Goal: Task Accomplishment & Management: Use online tool/utility

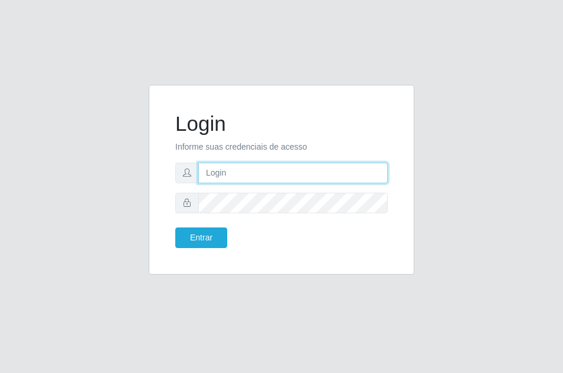
click at [261, 167] on input "text" at bounding box center [292, 173] width 189 height 21
type input "ana@saullus"
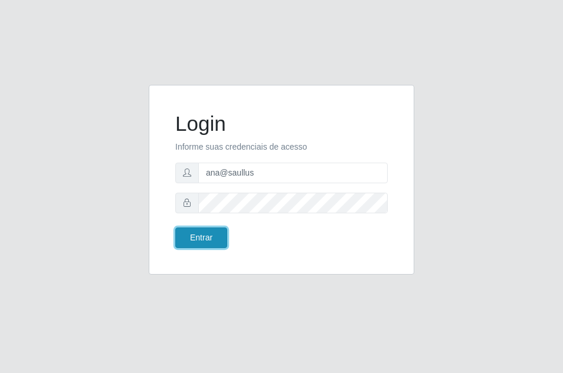
click at [206, 244] on button "Entrar" at bounding box center [201, 238] width 52 height 21
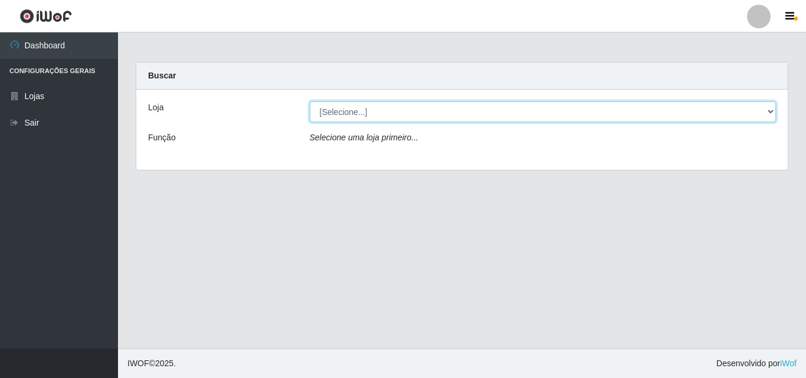
click at [562, 113] on select "[Selecione...] Saullus Supermercados" at bounding box center [543, 111] width 466 height 21
select select "423"
click at [310, 101] on select "[Selecione...] Saullus Supermercados" at bounding box center [543, 111] width 466 height 21
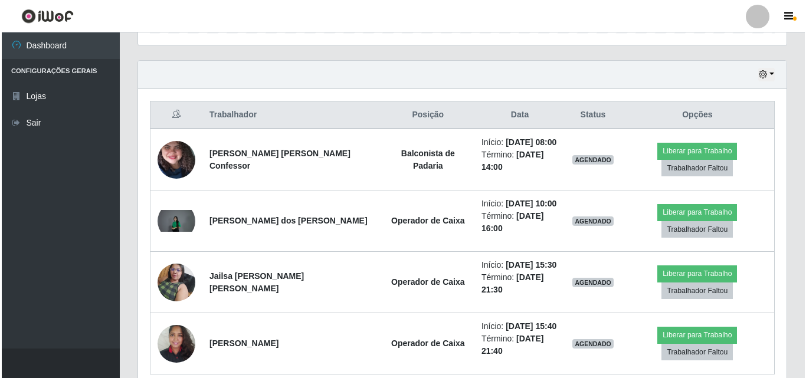
scroll to position [405, 0]
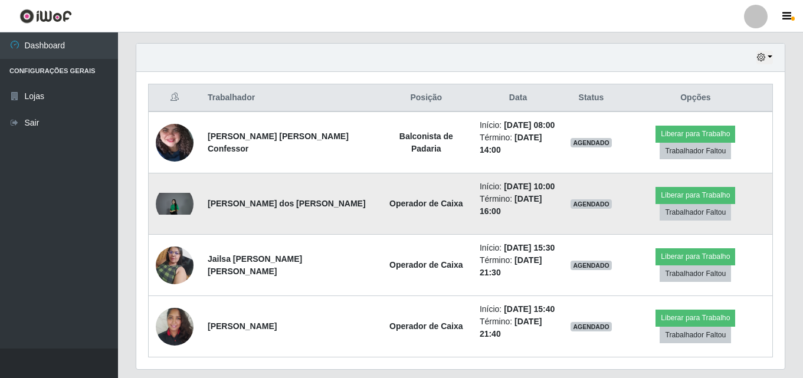
click at [187, 193] on img at bounding box center [175, 204] width 38 height 22
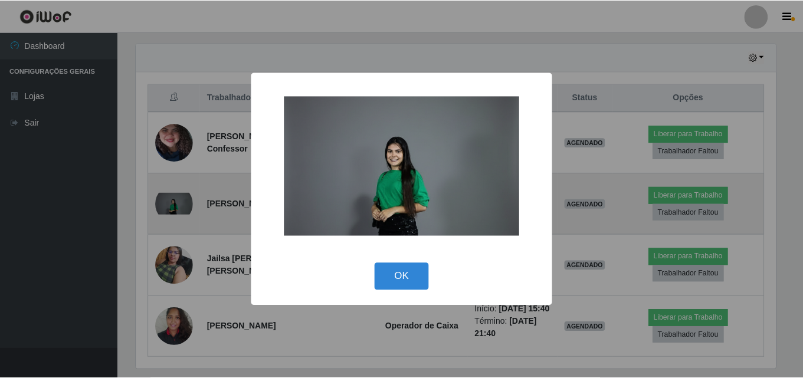
scroll to position [245, 642]
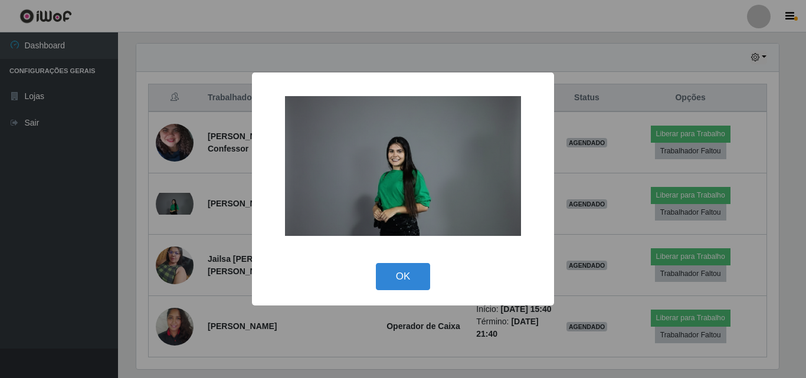
click at [480, 167] on img at bounding box center [403, 166] width 236 height 140
click at [410, 185] on img at bounding box center [403, 166] width 236 height 140
click at [397, 269] on button "OK" at bounding box center [403, 277] width 55 height 28
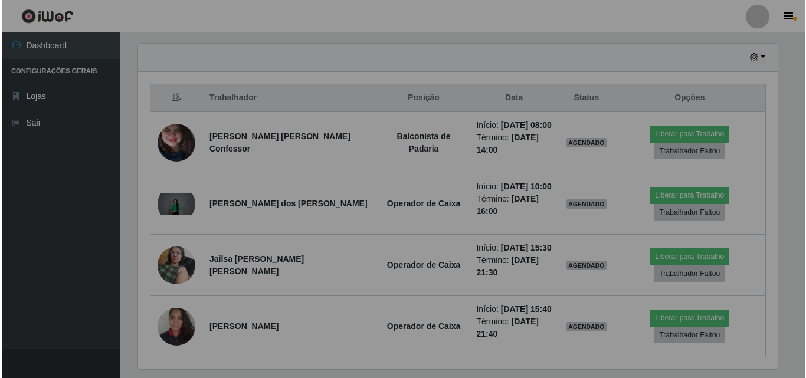
scroll to position [245, 648]
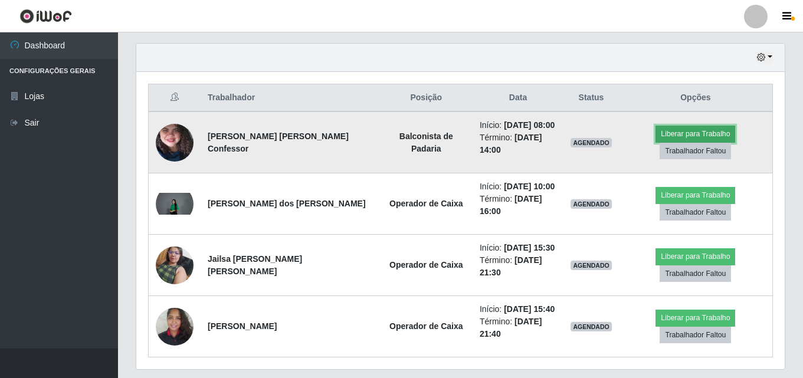
click at [562, 142] on button "Liberar para Trabalho" at bounding box center [695, 134] width 80 height 17
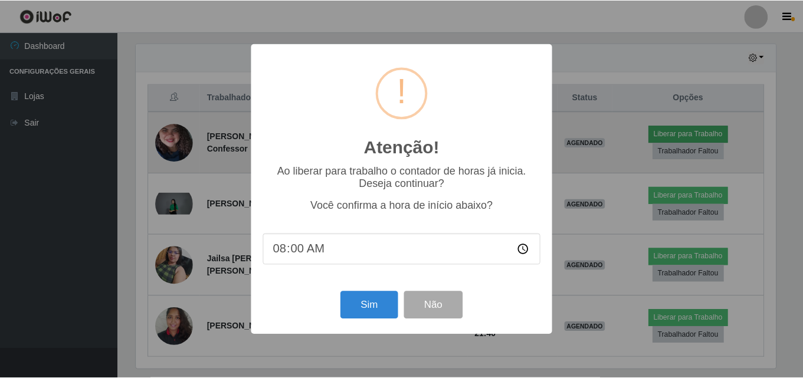
scroll to position [245, 642]
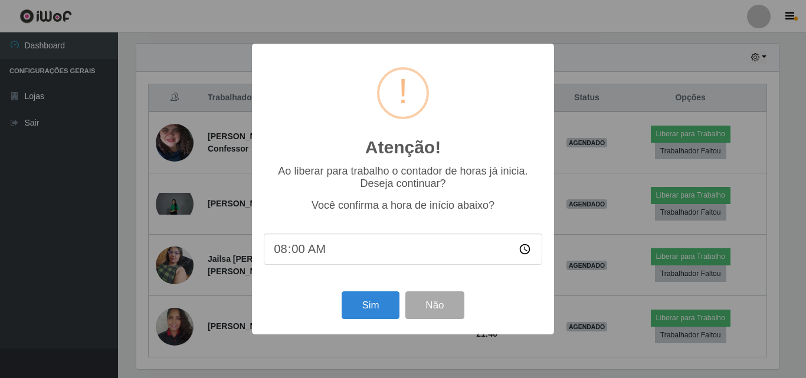
click at [340, 304] on div "Sim Não" at bounding box center [403, 305] width 278 height 34
click at [374, 304] on button "Sim" at bounding box center [369, 305] width 57 height 28
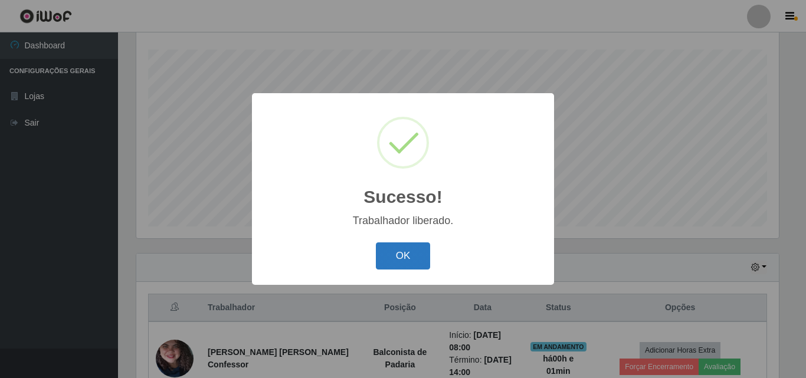
click at [395, 253] on button "OK" at bounding box center [403, 256] width 55 height 28
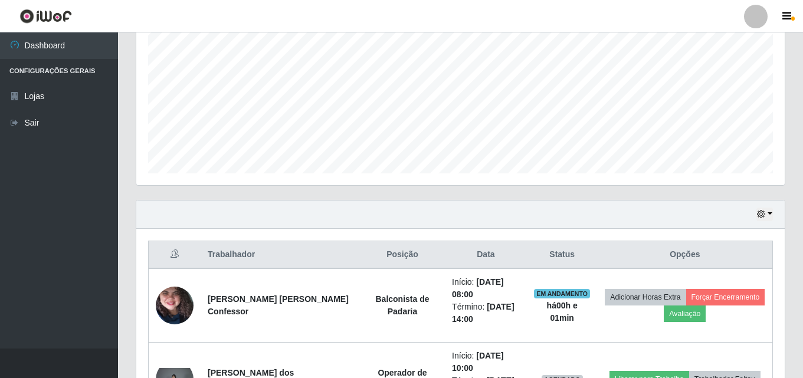
scroll to position [313, 0]
